Goal: Check status: Check status

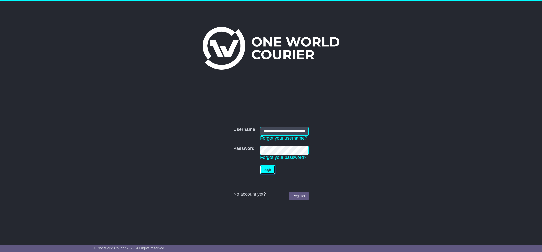
click at [269, 171] on button "Login" at bounding box center [267, 169] width 15 height 9
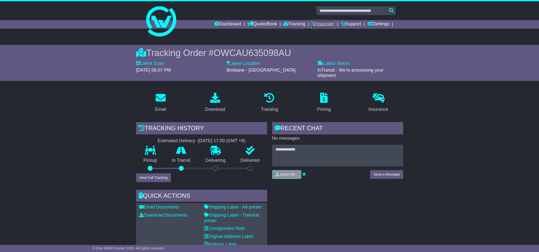
click at [323, 27] on link "Financials" at bounding box center [322, 24] width 23 height 9
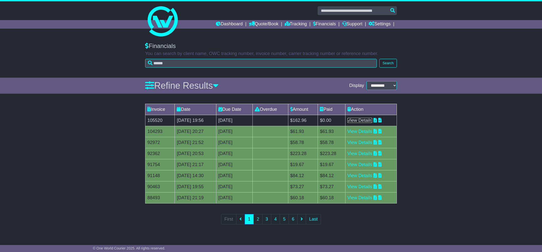
click at [364, 118] on link "View Details" at bounding box center [360, 120] width 25 height 5
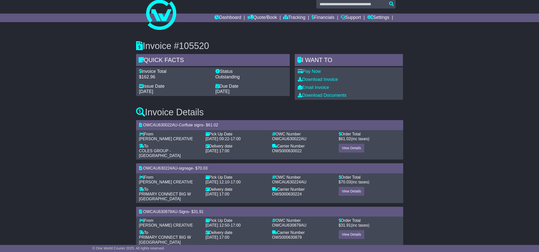
scroll to position [7, 0]
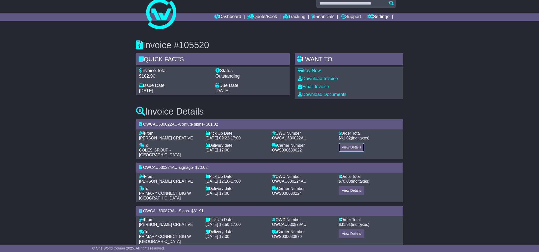
click at [356, 147] on link "View Details" at bounding box center [351, 147] width 26 height 9
click at [354, 190] on link "View Details" at bounding box center [351, 190] width 26 height 9
click at [355, 229] on link "View Details" at bounding box center [351, 233] width 26 height 9
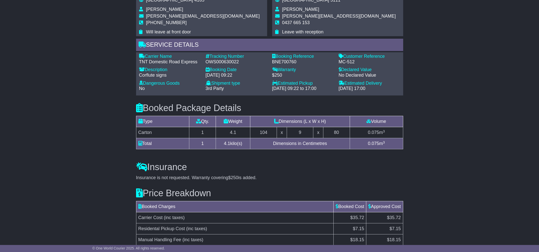
scroll to position [350, 0]
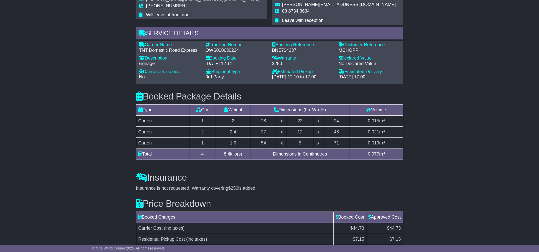
scroll to position [426, 0]
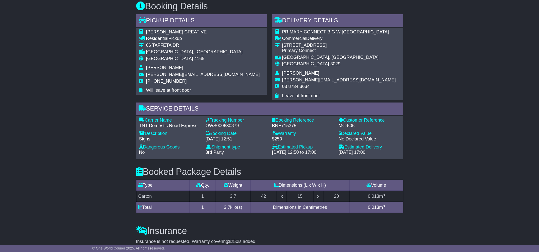
scroll to position [373, 0]
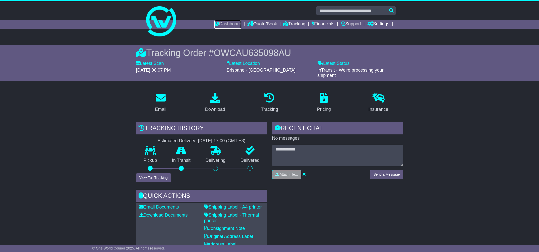
click at [223, 24] on link "Dashboard" at bounding box center [227, 24] width 27 height 9
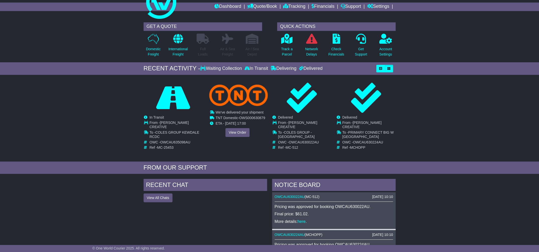
scroll to position [69, 0]
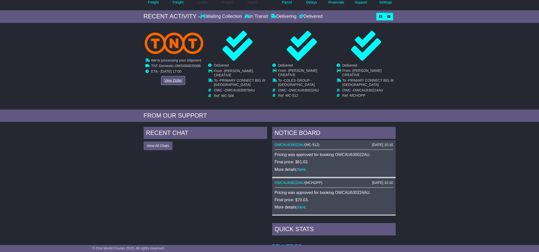
click at [169, 80] on link "View Order" at bounding box center [173, 80] width 24 height 9
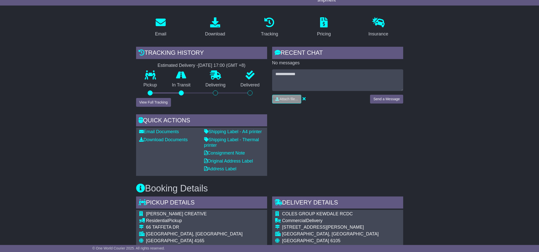
scroll to position [71, 0]
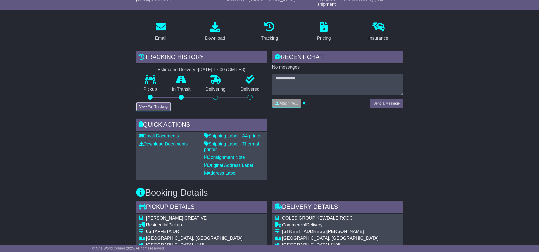
click at [159, 107] on button "View Full Tracking" at bounding box center [153, 106] width 35 height 9
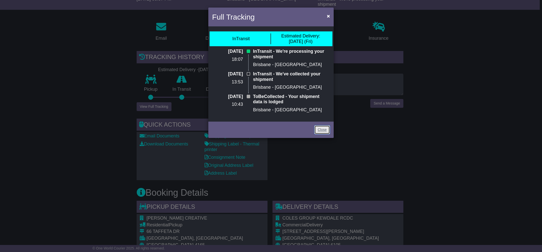
click at [322, 129] on link "Close" at bounding box center [323, 129] width 16 height 9
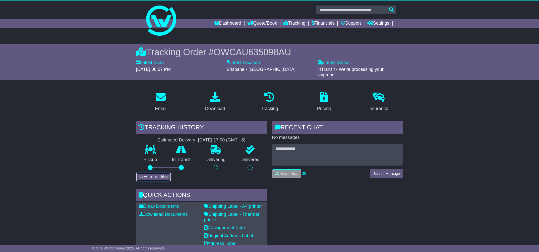
scroll to position [0, 0]
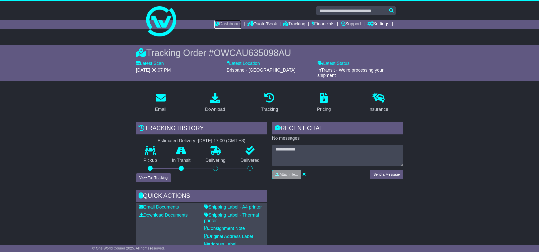
click at [233, 24] on link "Dashboard" at bounding box center [227, 24] width 27 height 9
